Goal: Information Seeking & Learning: Learn about a topic

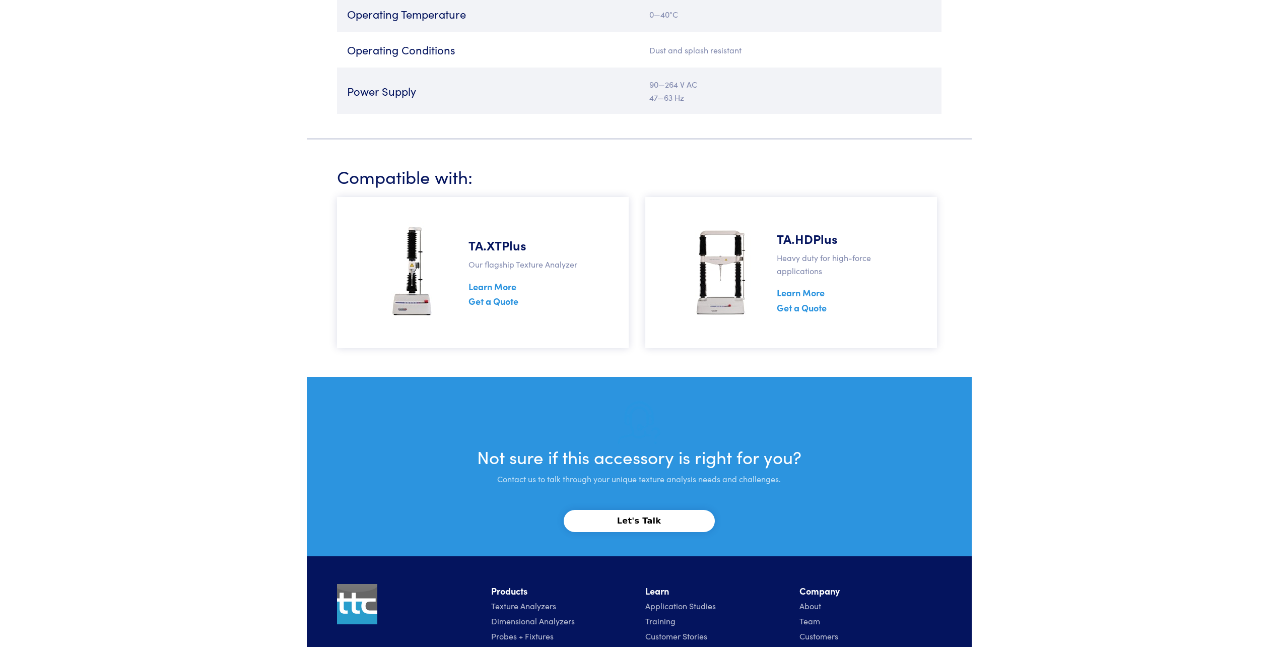
scroll to position [2015, 0]
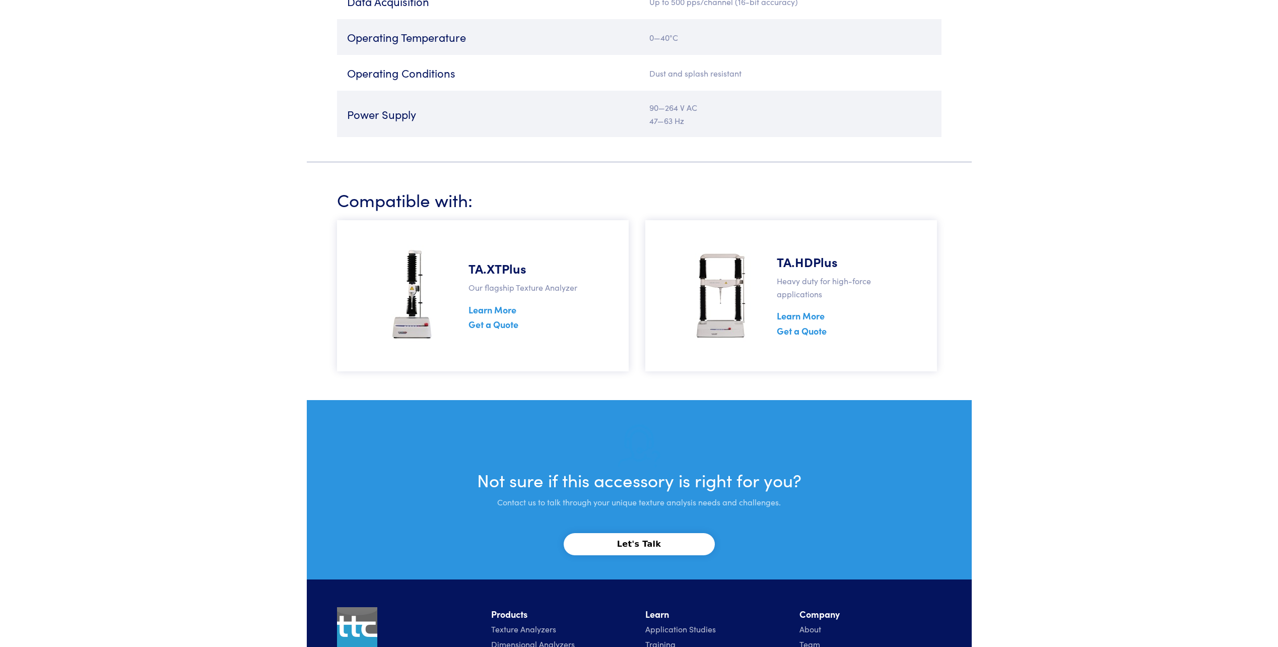
click at [425, 331] on img at bounding box center [412, 295] width 58 height 101
click at [513, 270] on h5 "TA.XTPlus" at bounding box center [532, 268] width 128 height 18
click at [512, 313] on link "Learn More" at bounding box center [492, 309] width 48 height 13
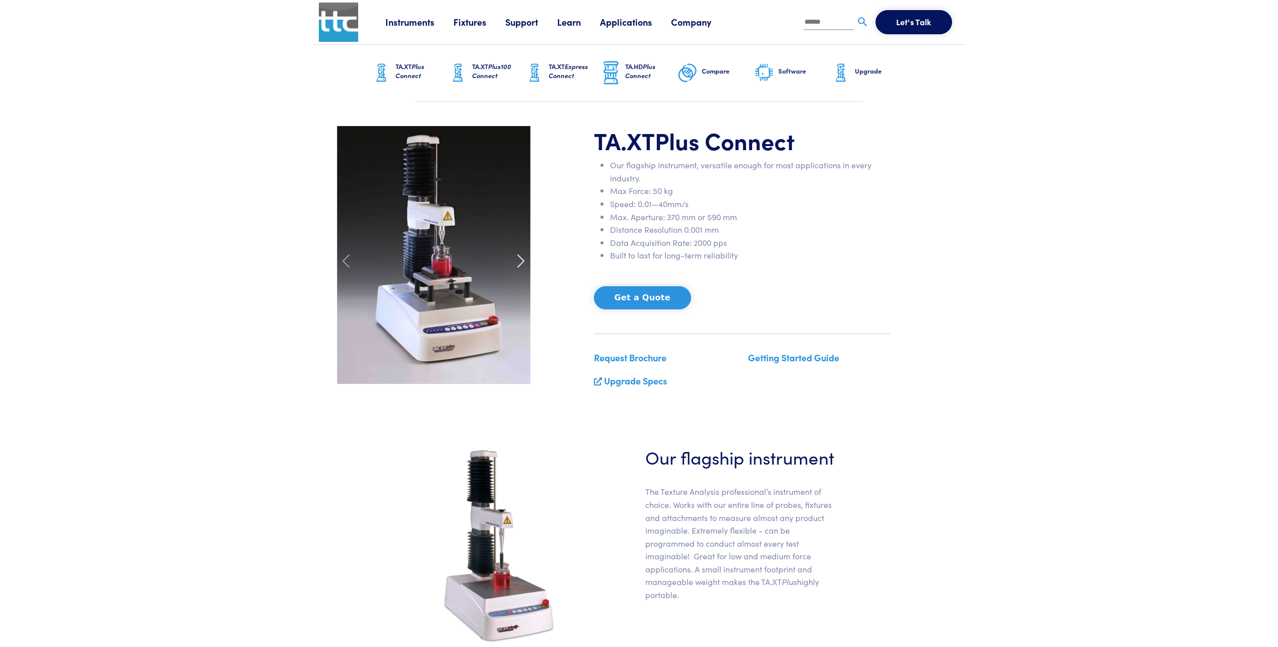
click at [516, 259] on span at bounding box center [521, 261] width 16 height 16
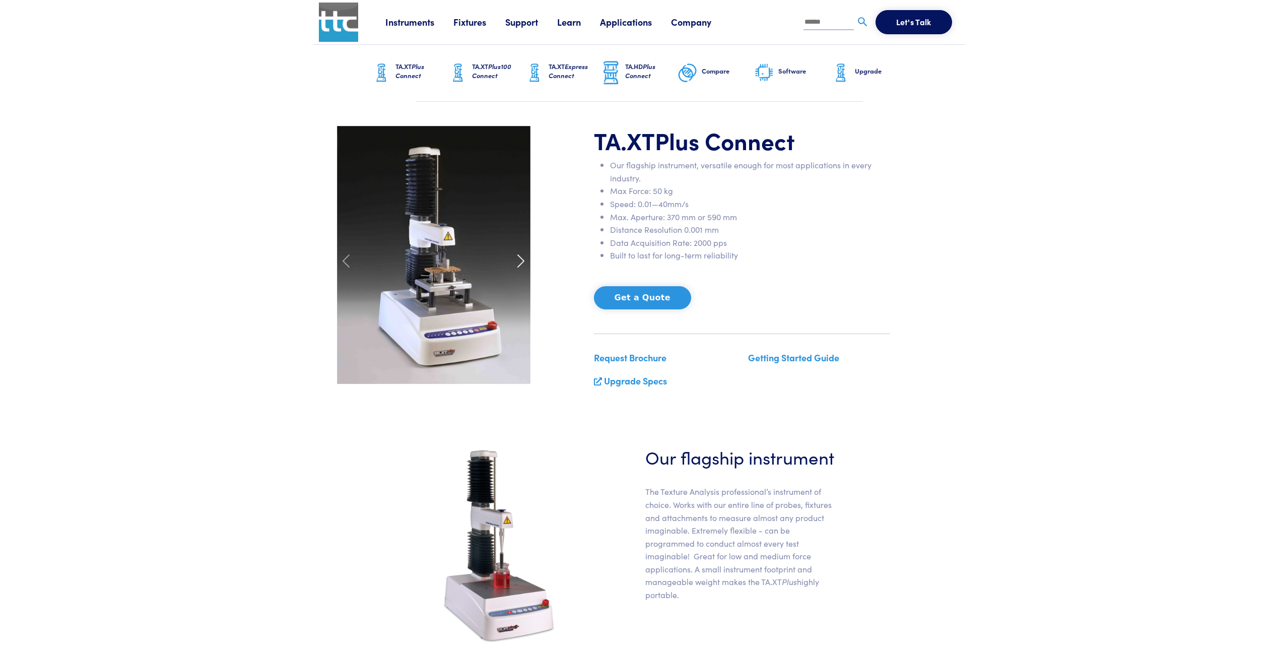
click at [516, 259] on span at bounding box center [521, 261] width 16 height 16
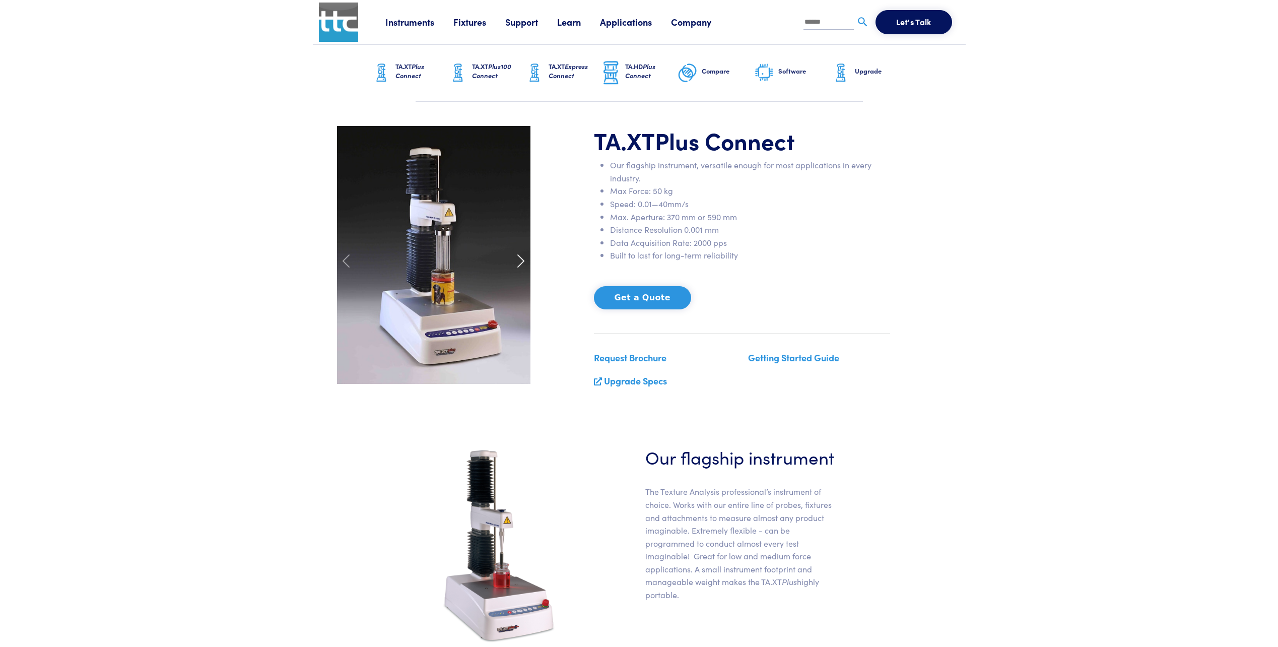
click at [516, 259] on span at bounding box center [521, 261] width 16 height 16
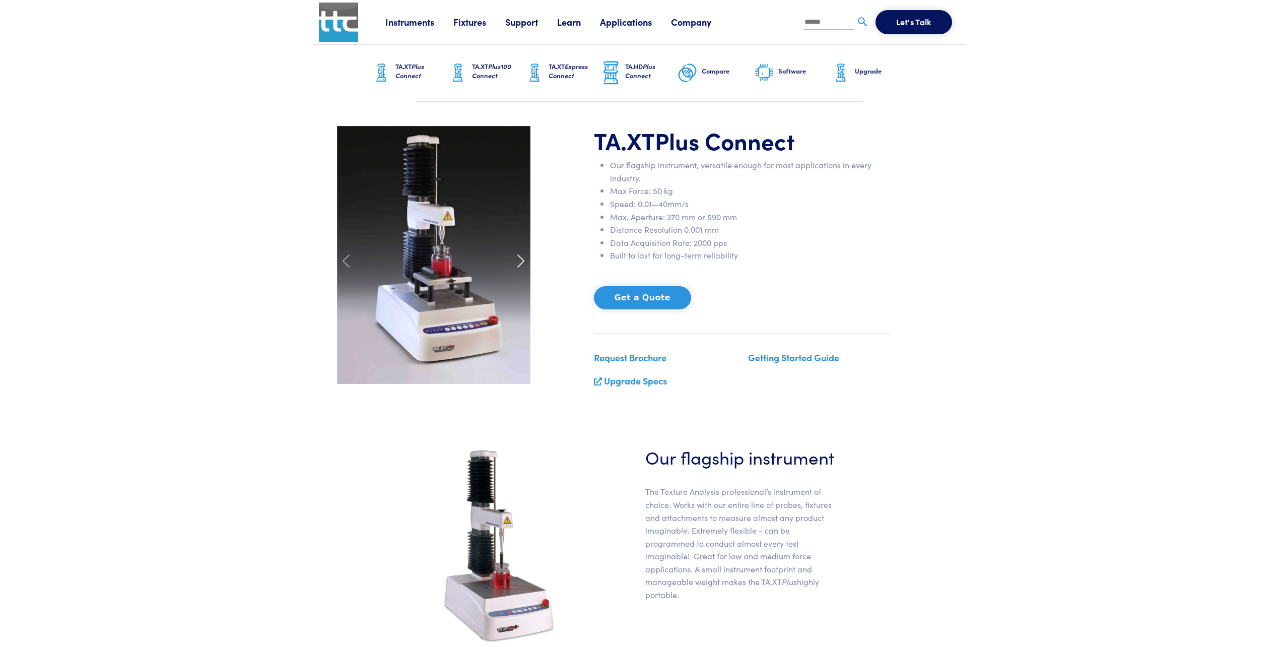
click at [516, 259] on span at bounding box center [521, 261] width 16 height 16
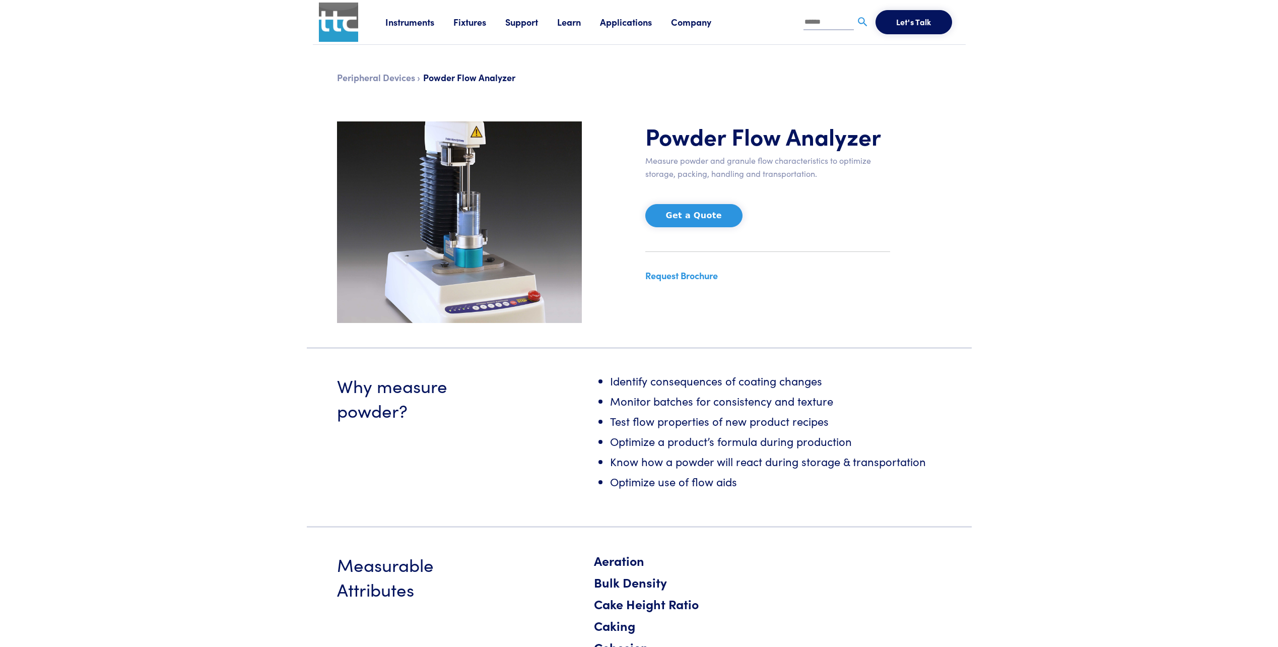
click at [570, 21] on link "Learn" at bounding box center [578, 22] width 43 height 13
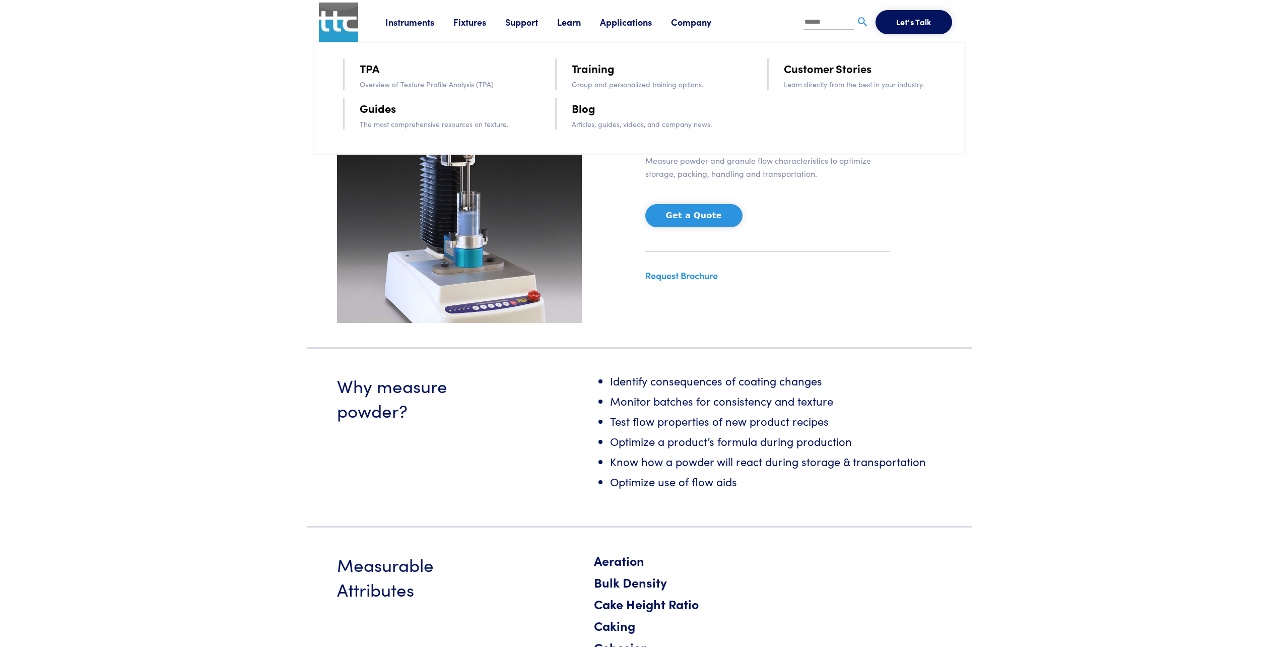
click at [594, 76] on link "Training" at bounding box center [593, 68] width 43 height 18
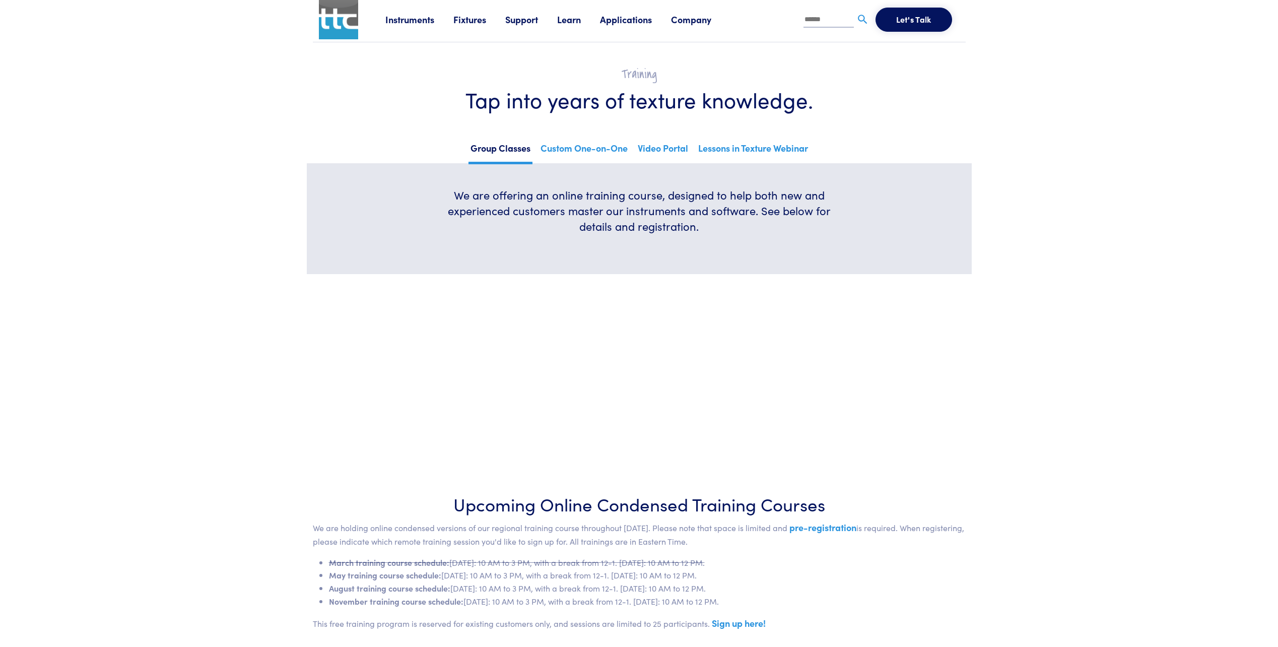
scroll to position [103, 0]
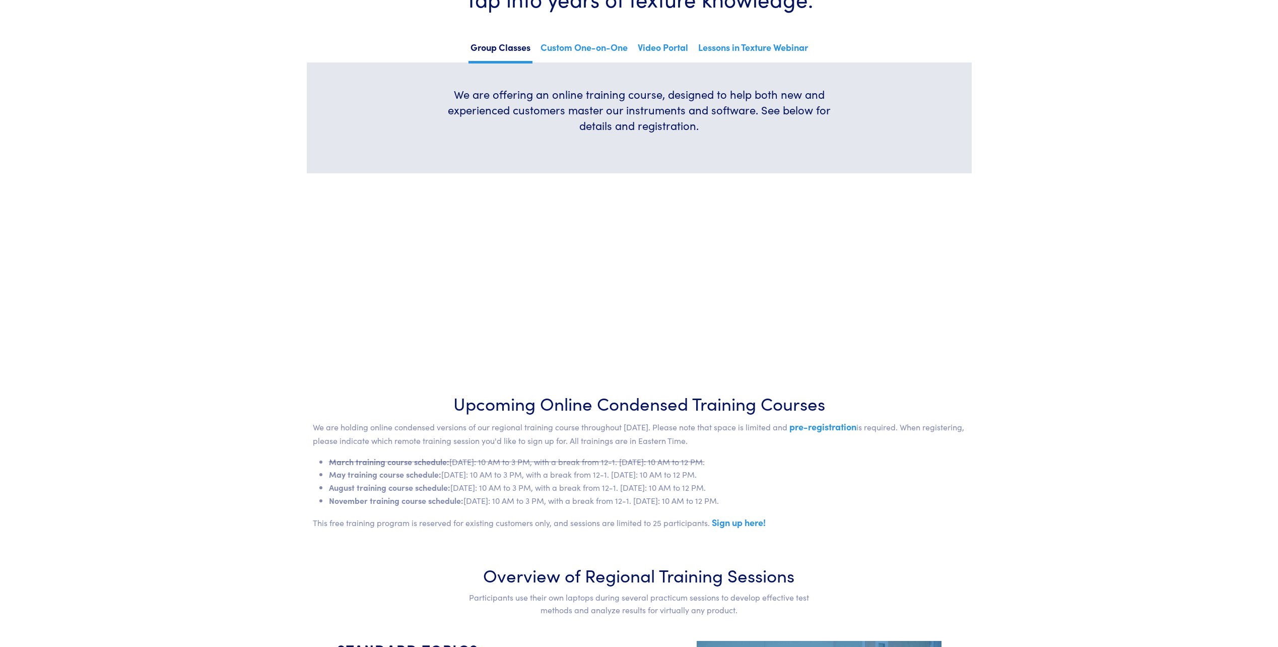
drag, startPoint x: 824, startPoint y: 484, endPoint x: 308, endPoint y: 482, distance: 515.7
click at [308, 482] on div "Upcoming Online Condensed Training Courses We are holding online condensed vers…" at bounding box center [639, 463] width 665 height 147
click at [879, 498] on li "November training course schedule: [DATE]: 10 AM to 3 PM, with a break from 12-…" at bounding box center [647, 500] width 637 height 13
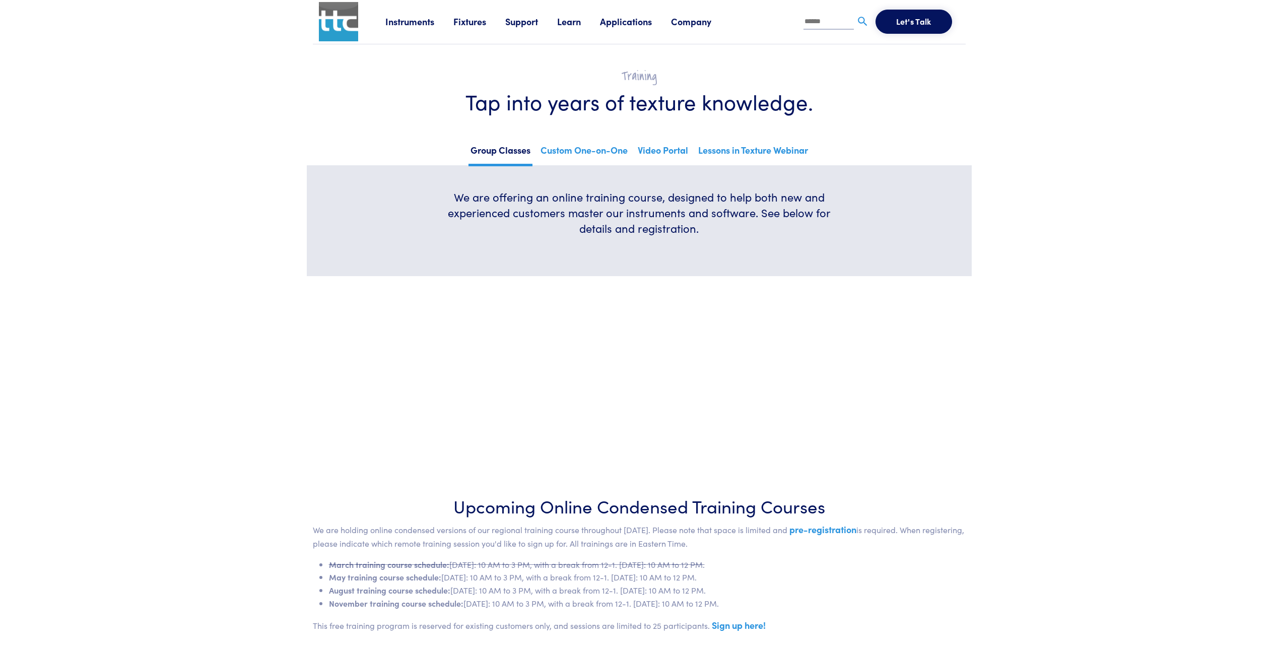
scroll to position [0, 0]
click at [721, 154] on link "Lessons in Texture Webinar" at bounding box center [753, 154] width 114 height 25
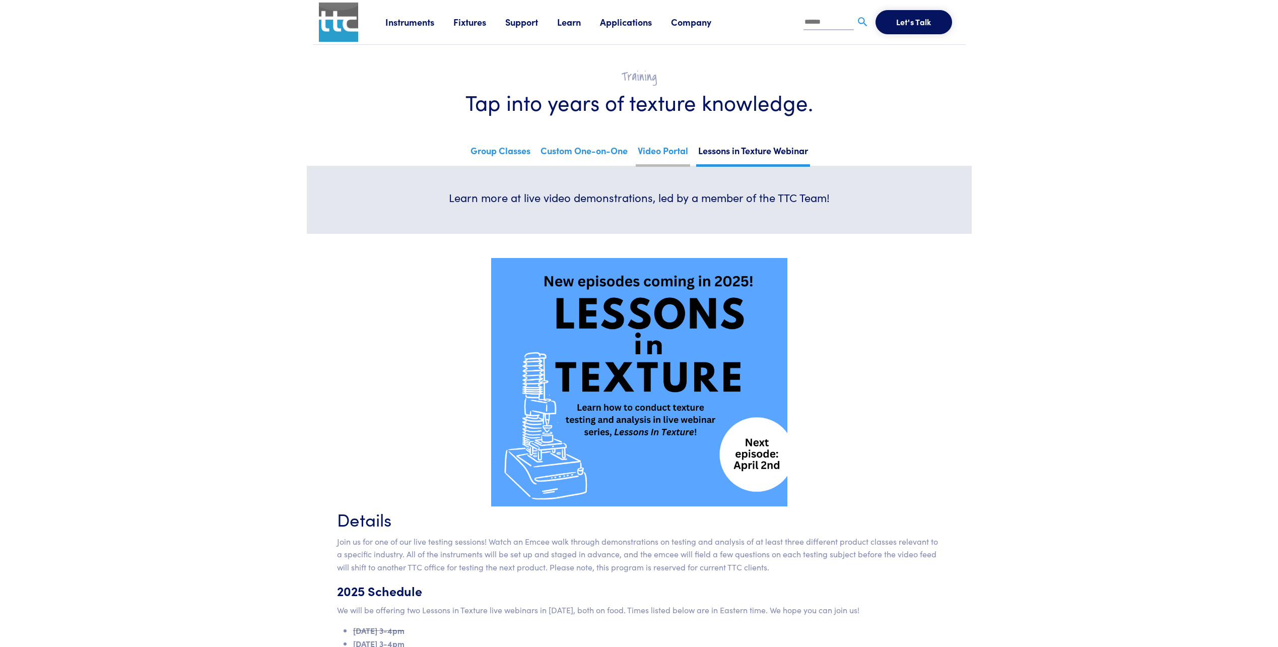
click at [658, 151] on link "Video Portal" at bounding box center [663, 154] width 54 height 25
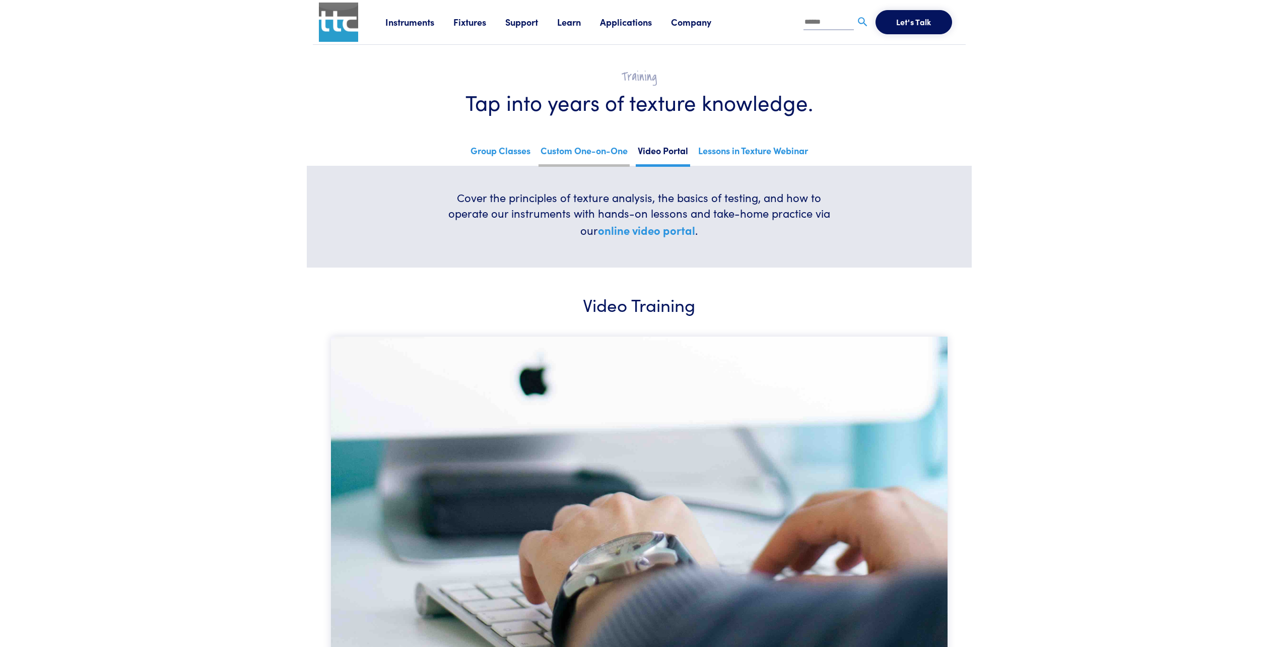
click at [583, 157] on link "Custom One-on-One" at bounding box center [583, 154] width 91 height 25
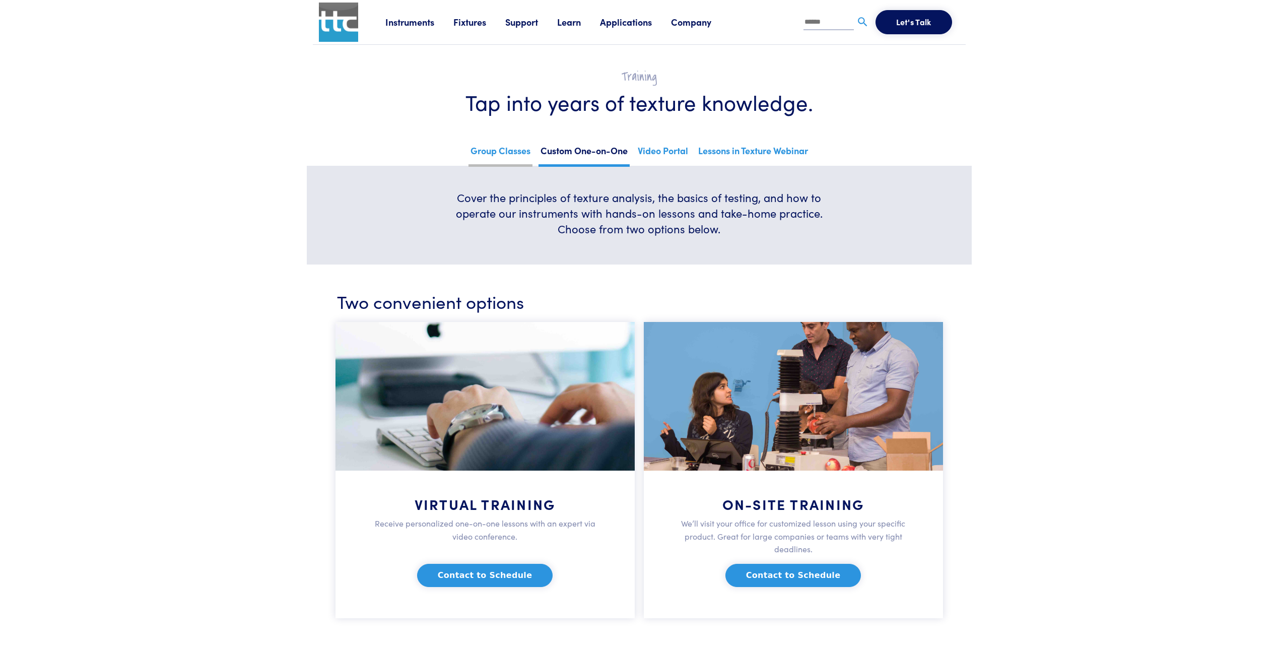
click at [506, 147] on link "Group Classes" at bounding box center [500, 154] width 64 height 25
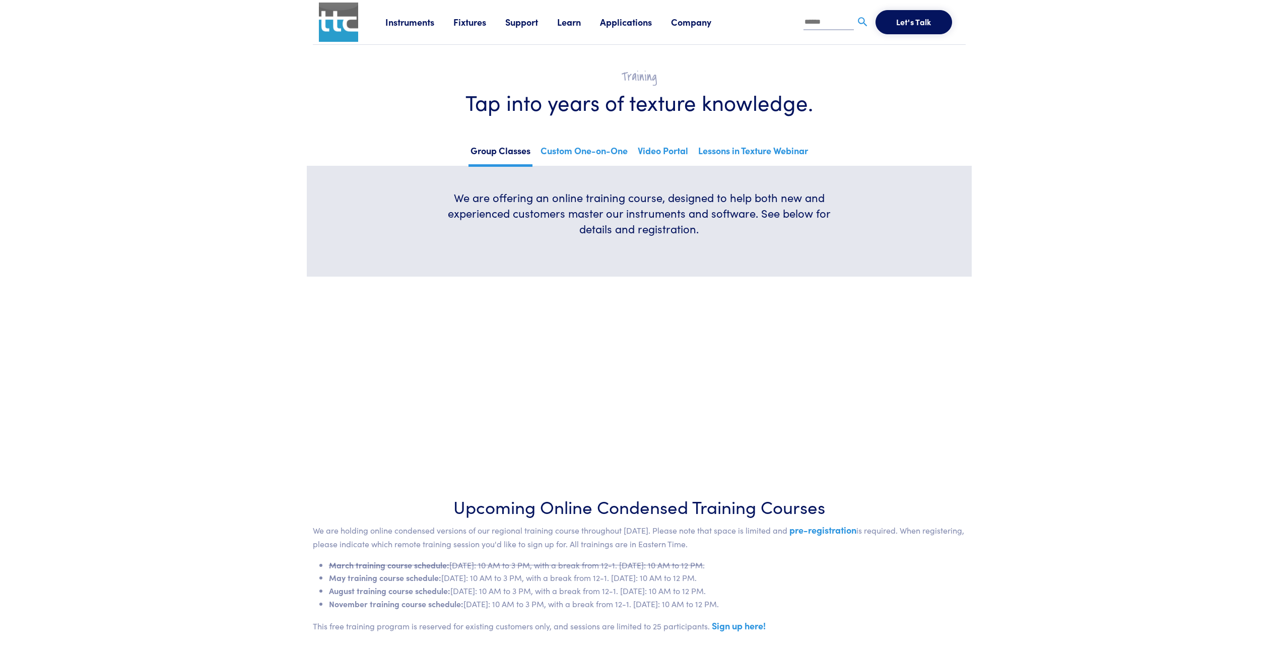
click at [613, 23] on link "Applications" at bounding box center [635, 22] width 71 height 13
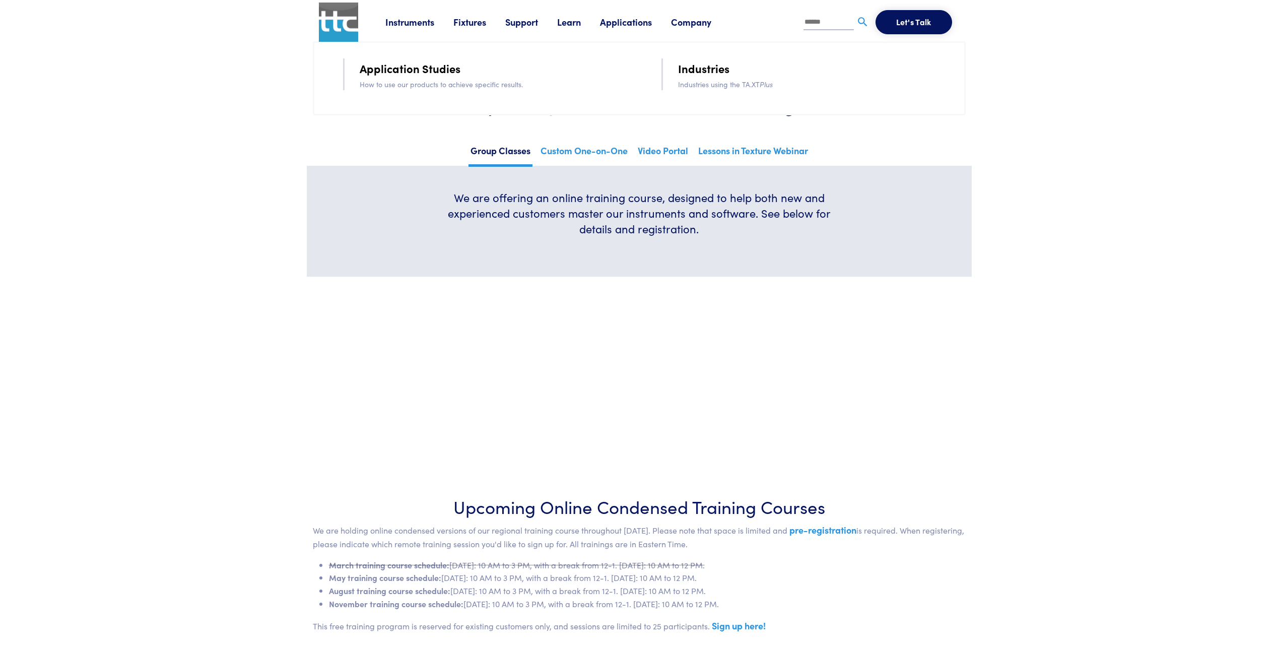
click at [461, 23] on link "Fixtures" at bounding box center [479, 22] width 52 height 13
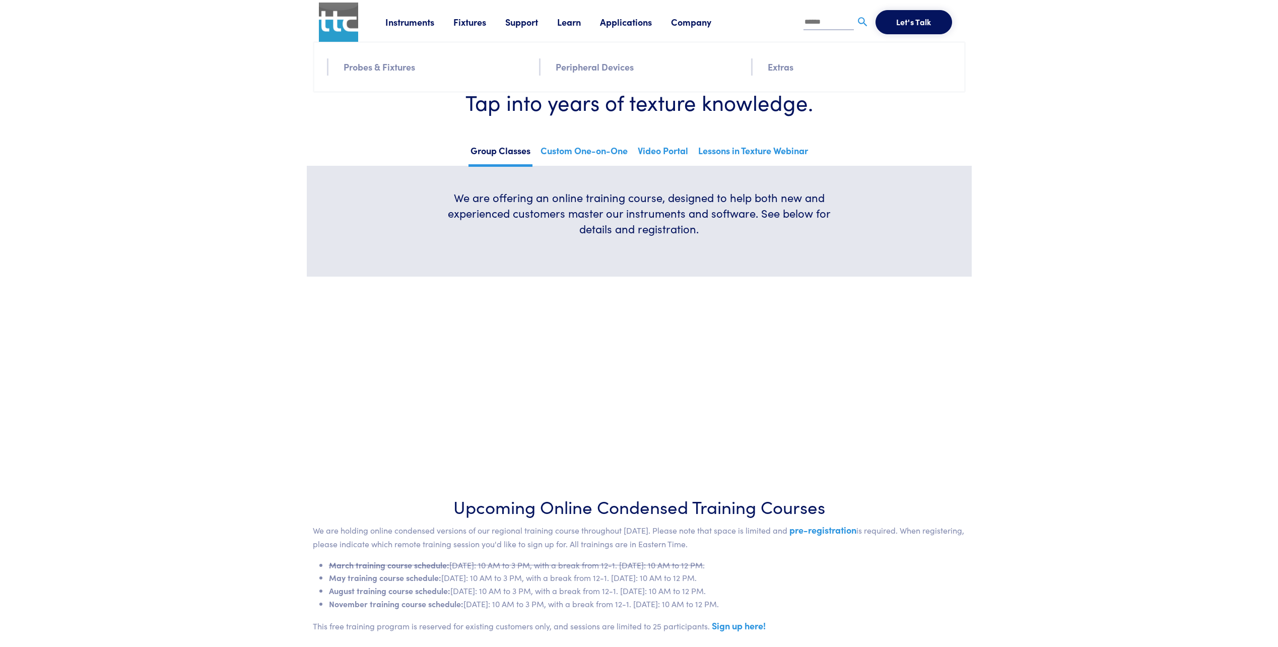
click at [370, 69] on link "Probes & Fixtures" at bounding box center [379, 66] width 72 height 15
